Goal: Task Accomplishment & Management: Use online tool/utility

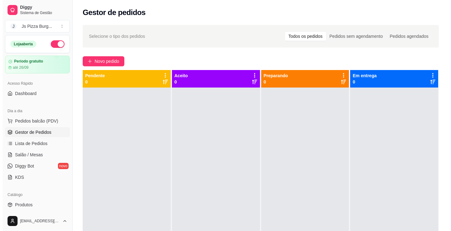
scroll to position [38, 0]
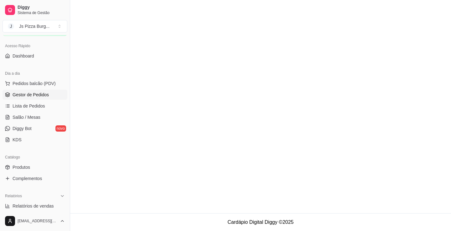
click at [27, 95] on span "Gestor de Pedidos" at bounding box center [31, 95] width 36 height 6
click at [28, 81] on span "Pedidos balcão (PDV)" at bounding box center [34, 83] width 43 height 6
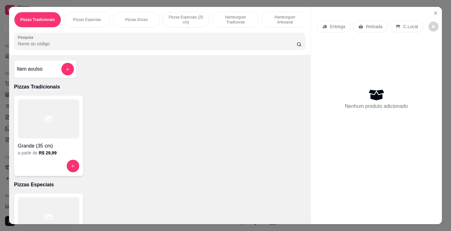
click at [54, 122] on div at bounding box center [48, 119] width 61 height 39
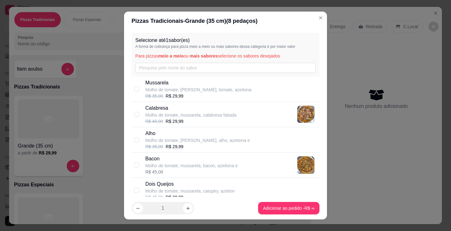
click at [212, 111] on p "Calabresa" at bounding box center [190, 109] width 91 height 8
checkbox input "true"
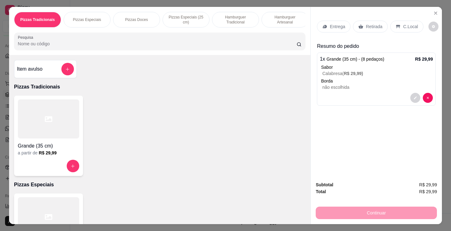
click at [337, 25] on p "Entrega" at bounding box center [337, 26] width 15 height 6
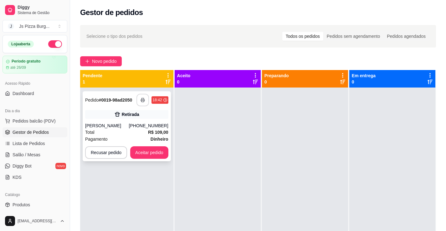
click at [144, 103] on button "button" at bounding box center [143, 100] width 13 height 13
click at [142, 152] on button "Aceitar pedido" at bounding box center [149, 153] width 37 height 12
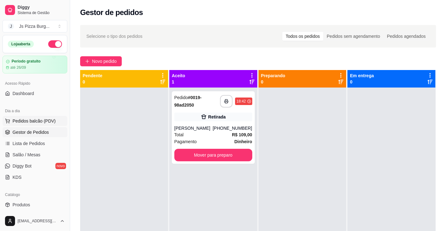
click at [39, 123] on span "Pedidos balcão (PDV)" at bounding box center [34, 121] width 43 height 6
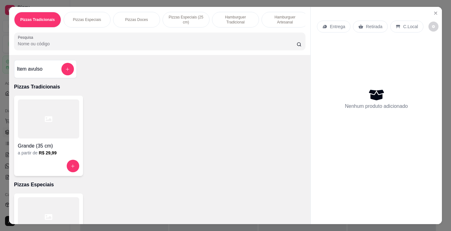
click at [67, 142] on div "Grande (35 cm)" at bounding box center [48, 144] width 61 height 11
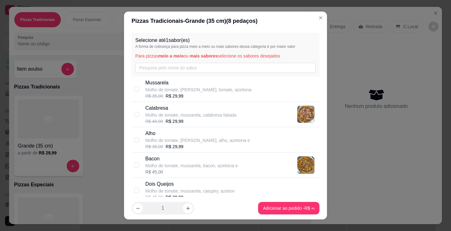
click at [193, 118] on div "R$ 40,00 R$ 29,99" at bounding box center [190, 121] width 91 height 6
checkbox input "true"
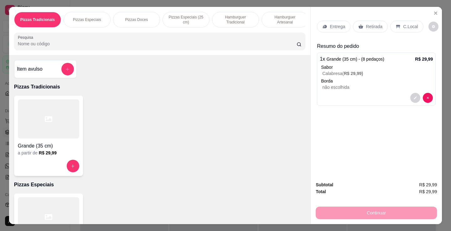
click at [330, 23] on p "Entrega" at bounding box center [337, 26] width 15 height 6
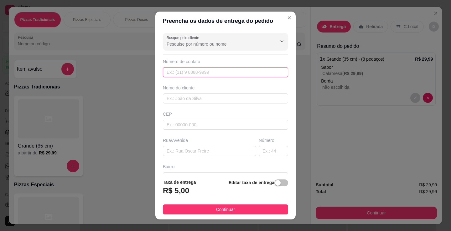
click at [230, 71] on input "text" at bounding box center [225, 72] width 125 height 10
type input "[PHONE_NUMBER]"
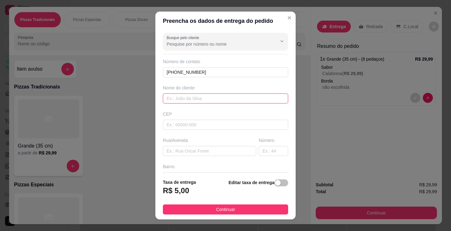
click at [213, 97] on input "text" at bounding box center [225, 99] width 125 height 10
click at [166, 99] on input "[PERSON_NAME]" at bounding box center [225, 99] width 125 height 10
type input "[PERSON_NAME]"
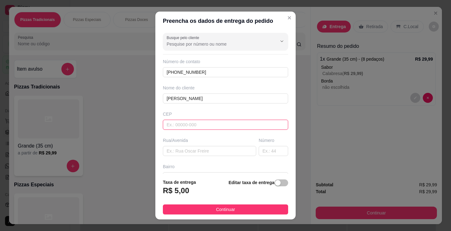
click at [172, 125] on input "text" at bounding box center [225, 125] width 125 height 10
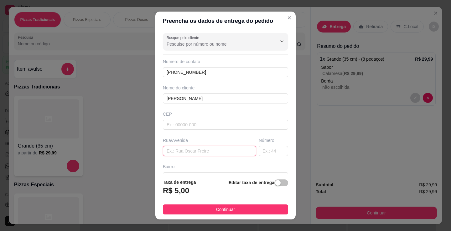
click at [166, 148] on input "text" at bounding box center [209, 151] width 93 height 10
type input "[STREET_ADDRESS][PERSON_NAME]"
click at [192, 168] on div "Bairro" at bounding box center [225, 167] width 125 height 6
click at [181, 165] on div "Bairro" at bounding box center [225, 167] width 125 height 6
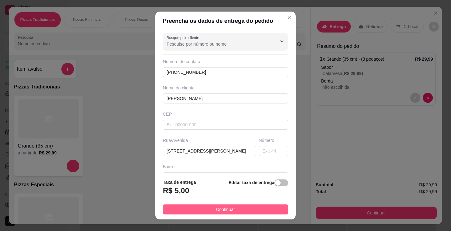
click at [222, 212] on span "Continuar" at bounding box center [225, 209] width 19 height 7
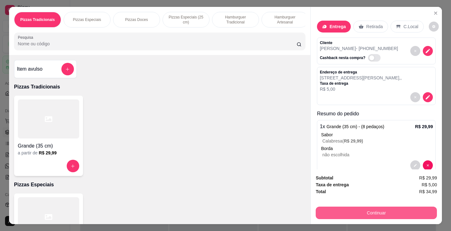
click at [356, 208] on button "Continuar" at bounding box center [376, 213] width 121 height 13
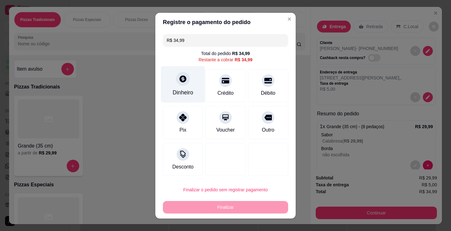
click at [188, 86] on div "Dinheiro" at bounding box center [183, 84] width 44 height 37
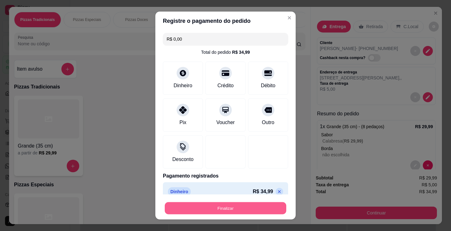
click at [220, 204] on button "Finalizar" at bounding box center [225, 209] width 121 height 12
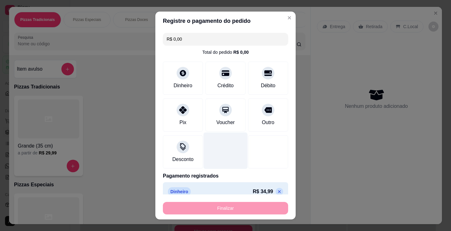
type input "-R$ 34,99"
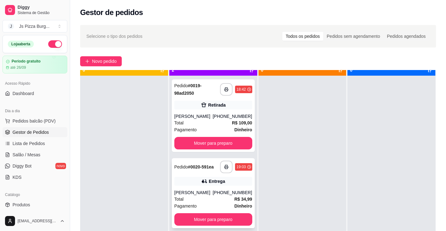
scroll to position [18, 0]
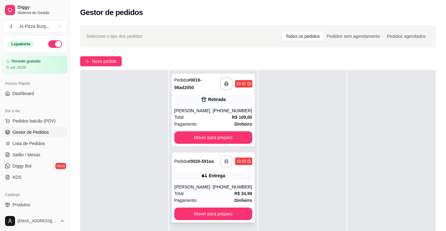
click at [224, 159] on button "button" at bounding box center [226, 162] width 12 height 12
click at [219, 140] on button "Mover para preparo" at bounding box center [212, 138] width 75 height 12
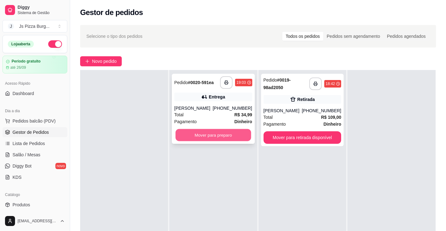
click at [220, 139] on button "Mover para preparo" at bounding box center [212, 135] width 75 height 12
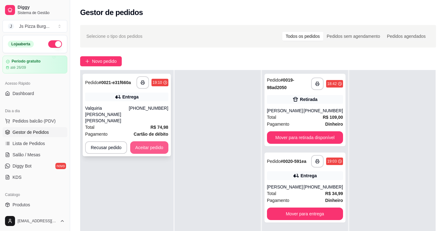
click at [161, 142] on button "Aceitar pedido" at bounding box center [149, 148] width 38 height 13
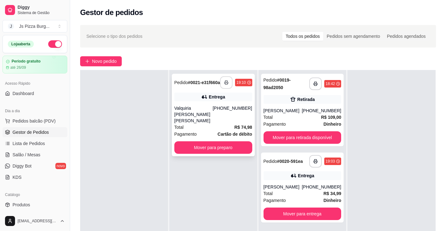
click at [224, 82] on icon "button" at bounding box center [226, 82] width 4 height 4
click at [100, 59] on span "Novo pedido" at bounding box center [104, 61] width 25 height 7
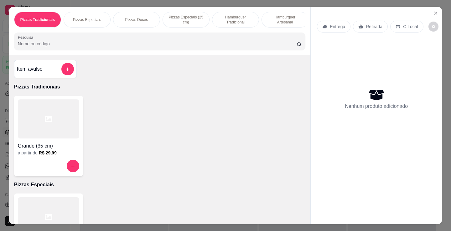
click at [69, 131] on div at bounding box center [48, 119] width 61 height 39
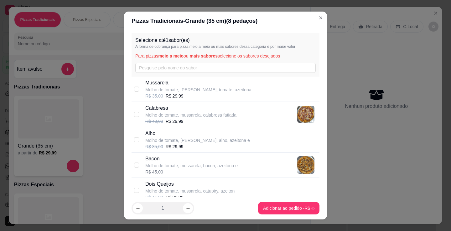
click at [155, 117] on p "Molho de tomate, mussarela, calabresa fatiada" at bounding box center [190, 115] width 91 height 6
checkbox input "true"
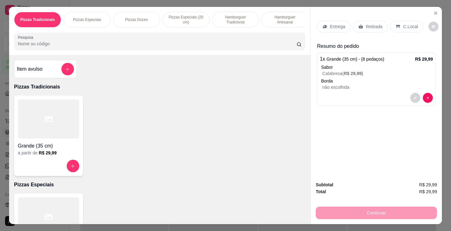
click at [330, 23] on p "Entrega" at bounding box center [337, 26] width 15 height 6
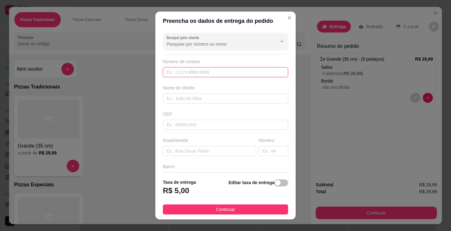
click at [202, 70] on input "text" at bounding box center [225, 72] width 125 height 10
type input "[PHONE_NUMBER]"
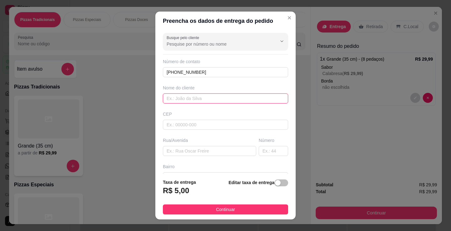
click at [212, 103] on input "text" at bounding box center [225, 99] width 125 height 10
type input "[PERSON_NAME]"
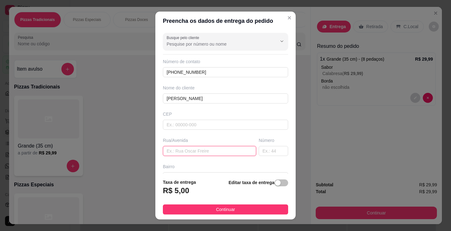
click at [191, 150] on input "text" at bounding box center [209, 151] width 93 height 10
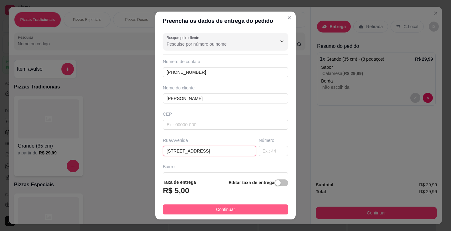
type input "[STREET_ADDRESS]"
click at [224, 209] on span "Continuar" at bounding box center [225, 209] width 19 height 7
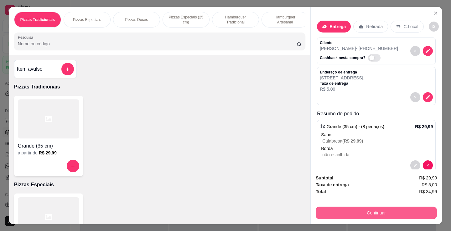
click at [376, 217] on button "Continuar" at bounding box center [376, 213] width 121 height 13
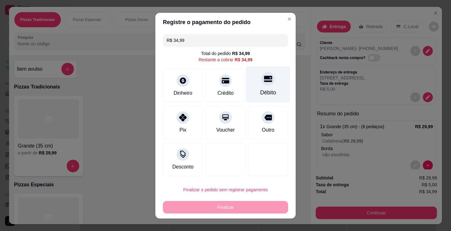
click at [256, 85] on div "Débito" at bounding box center [268, 84] width 44 height 37
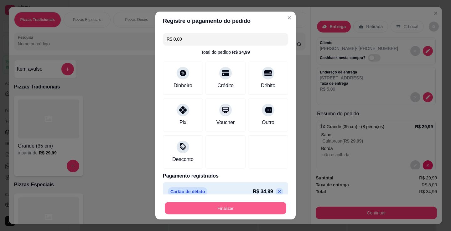
click at [220, 211] on button "Finalizar" at bounding box center [225, 209] width 121 height 12
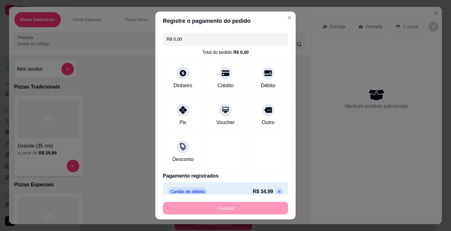
type input "-R$ 34,99"
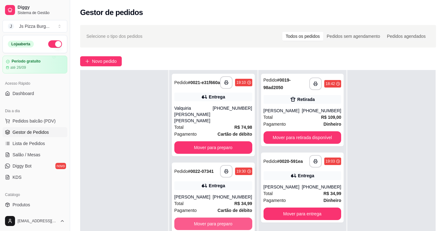
click at [203, 218] on button "Mover para preparo" at bounding box center [213, 224] width 78 height 13
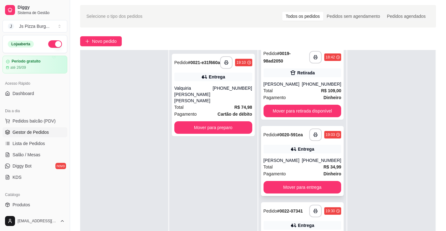
scroll to position [31, 0]
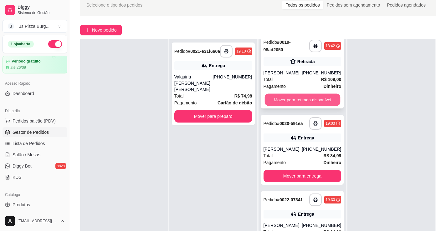
click at [312, 101] on button "Mover para retirada disponível" at bounding box center [302, 100] width 75 height 12
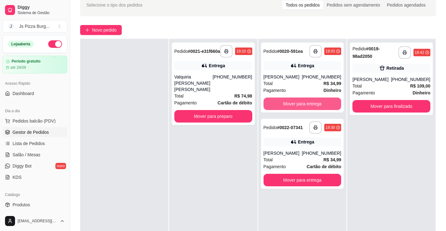
scroll to position [0, 0]
click at [283, 98] on button "Mover para entrega" at bounding box center [303, 104] width 78 height 13
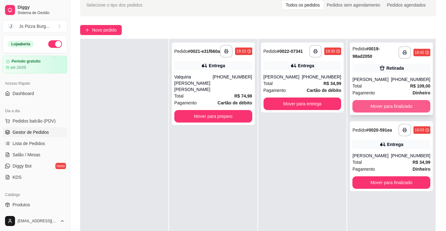
click at [368, 107] on button "Mover para finalizado" at bounding box center [392, 106] width 78 height 13
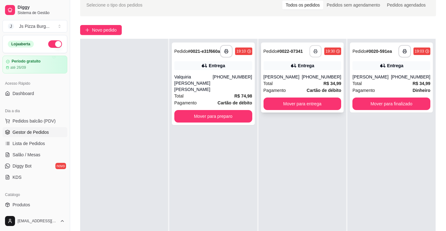
click at [314, 50] on icon "button" at bounding box center [315, 51] width 4 height 4
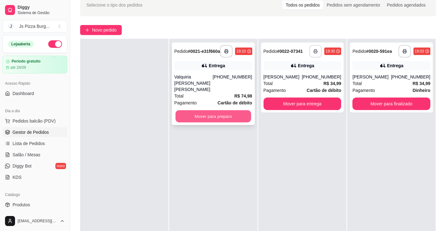
click at [209, 117] on button "Mover para preparo" at bounding box center [212, 117] width 75 height 12
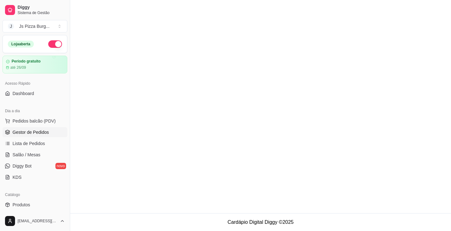
click at [24, 132] on span "Gestor de Pedidos" at bounding box center [31, 132] width 36 height 6
